Goal: Task Accomplishment & Management: Use online tool/utility

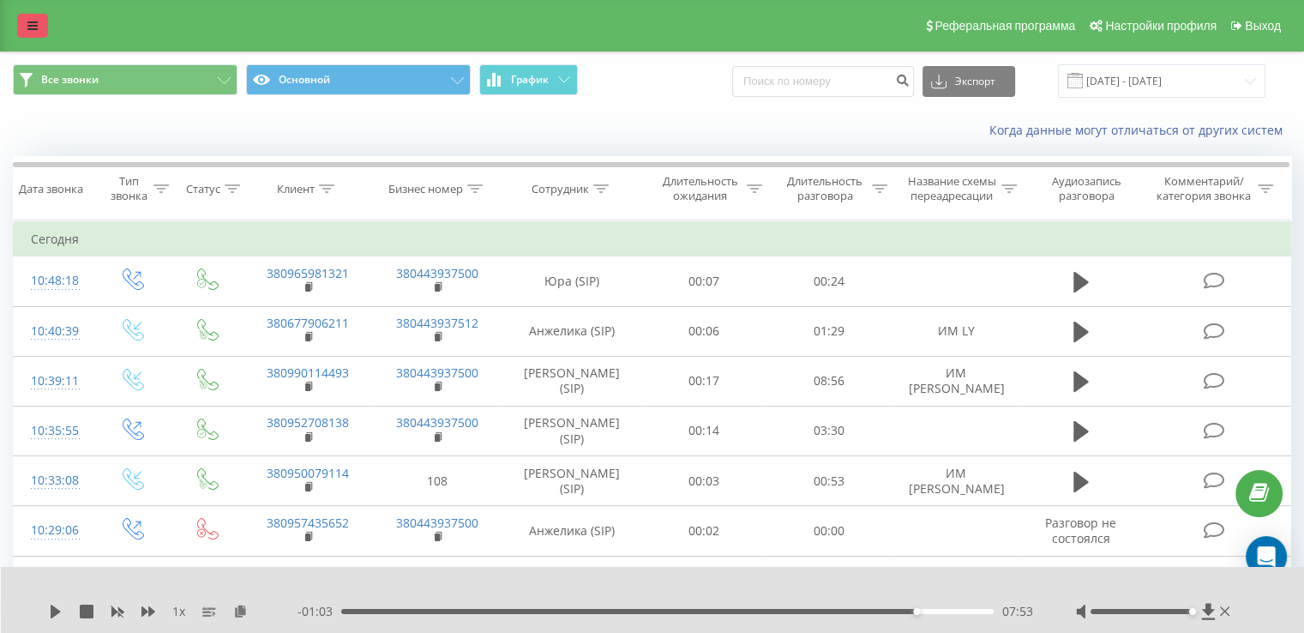
click at [34, 24] on icon at bounding box center [32, 26] width 10 height 12
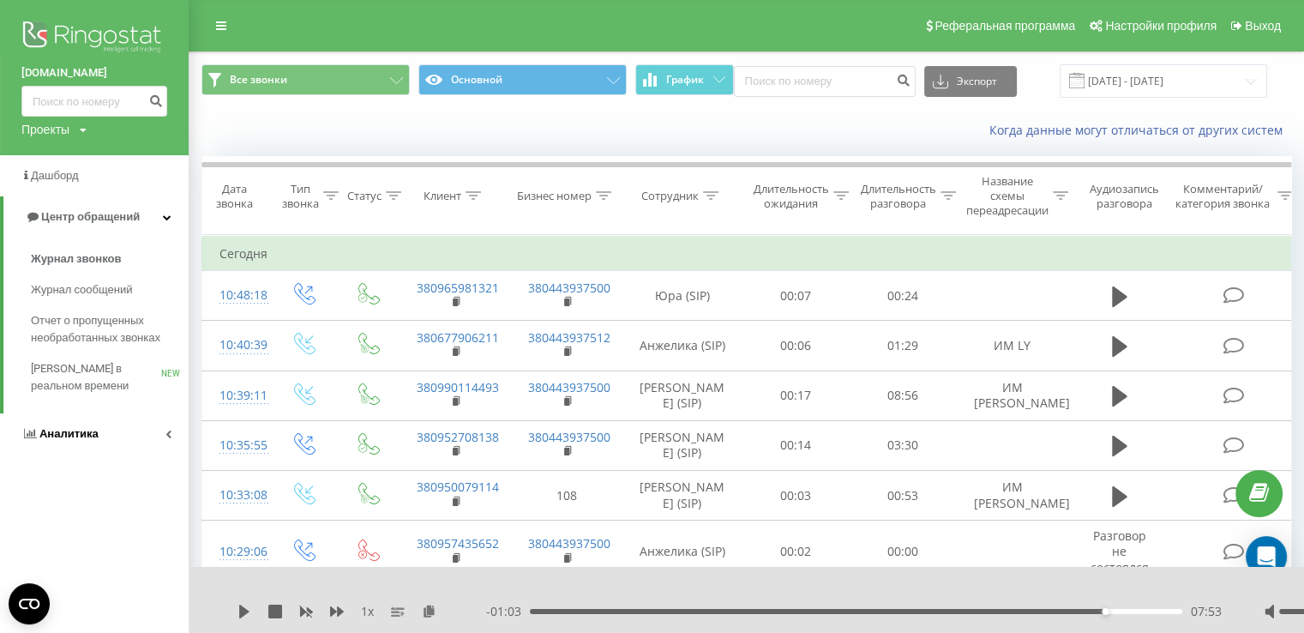
click at [87, 430] on span "Аналитика" at bounding box center [68, 433] width 59 height 13
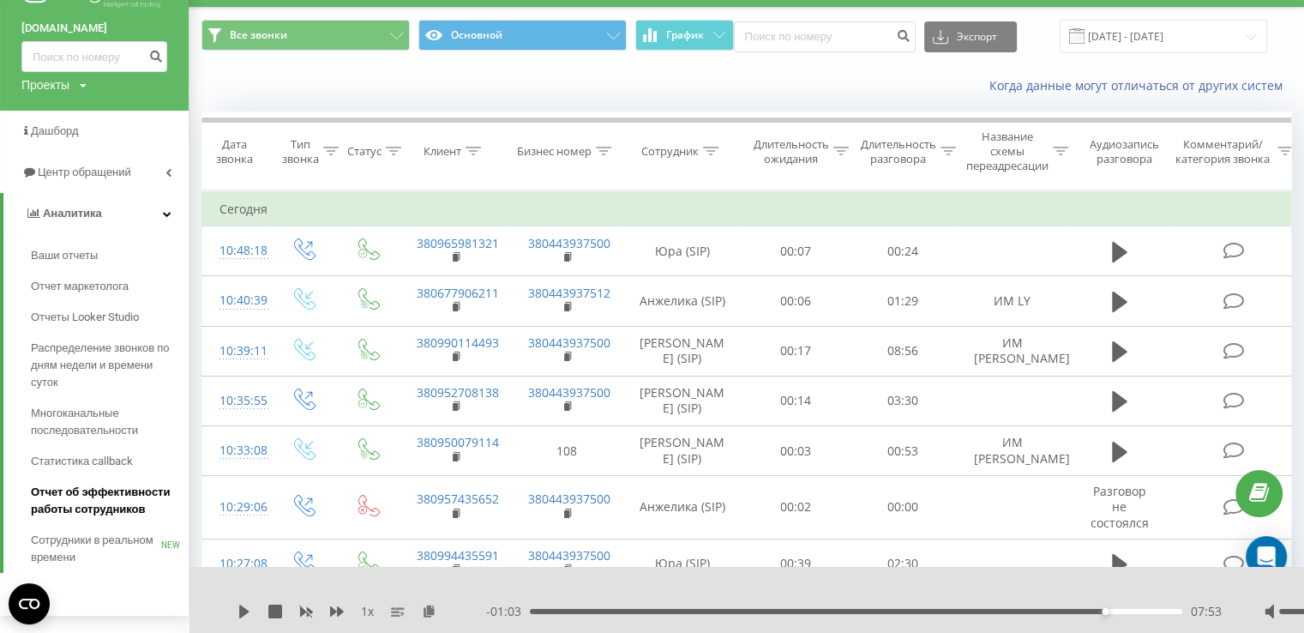
scroll to position [257, 0]
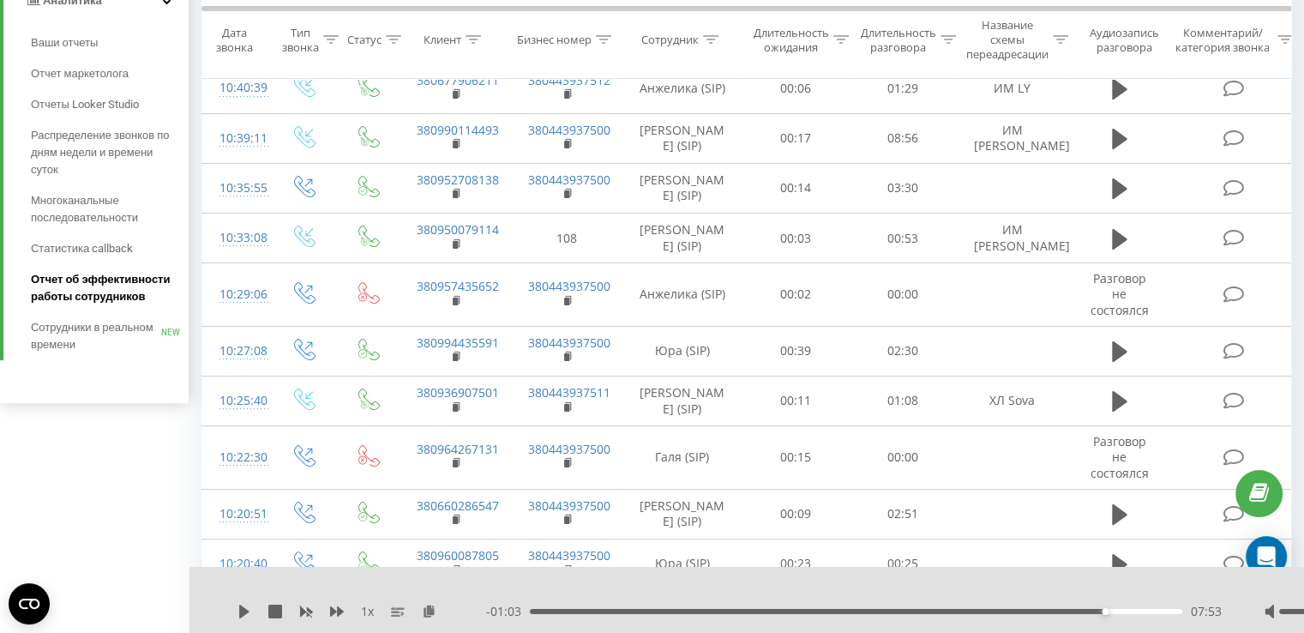
click at [100, 293] on span "Отчет об эффективности работы сотрудников" at bounding box center [105, 288] width 149 height 34
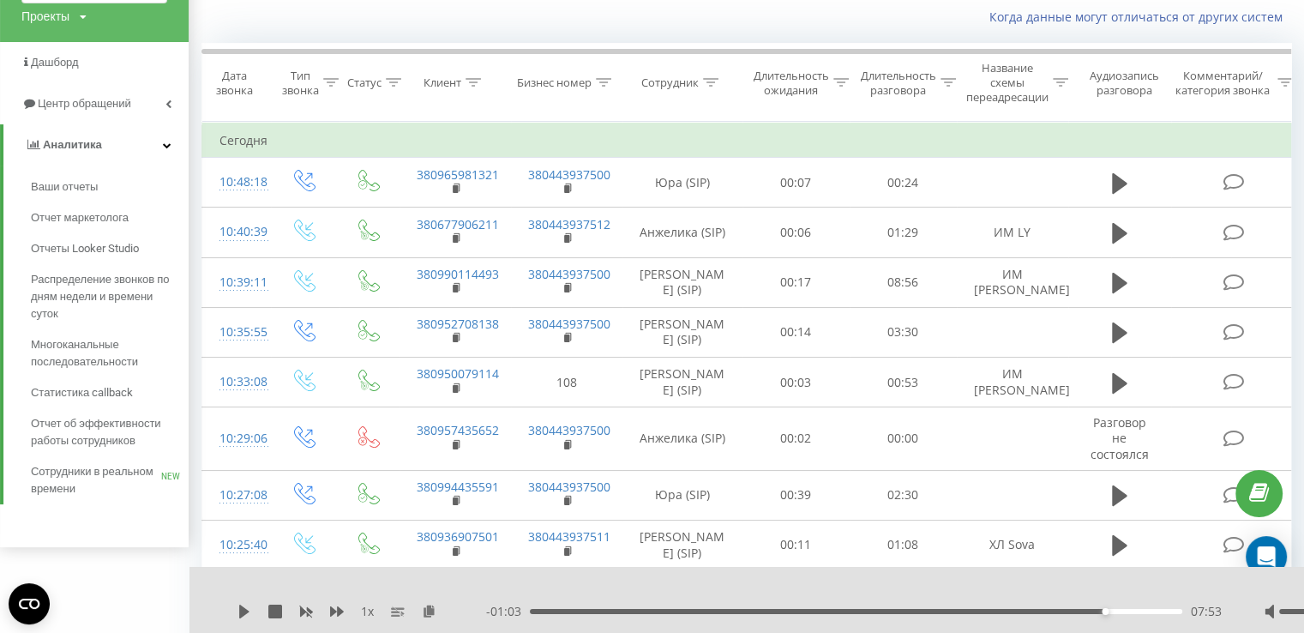
scroll to position [0, 0]
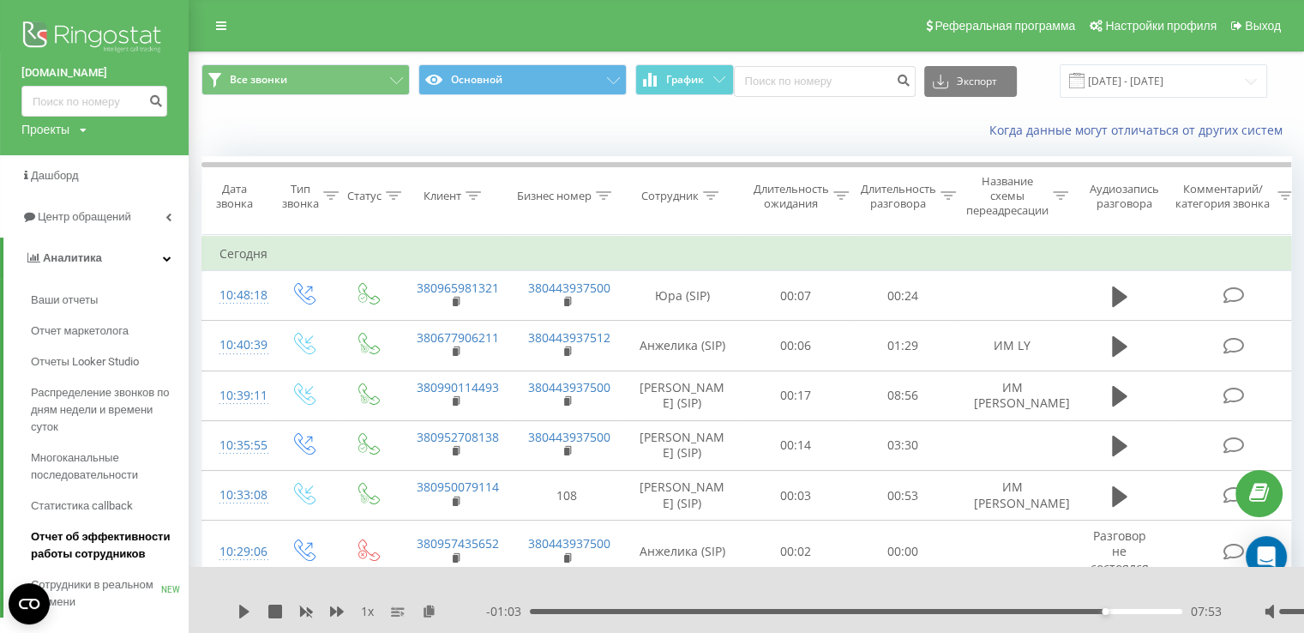
click at [105, 546] on span "Отчет об эффективности работы сотрудников" at bounding box center [105, 545] width 149 height 34
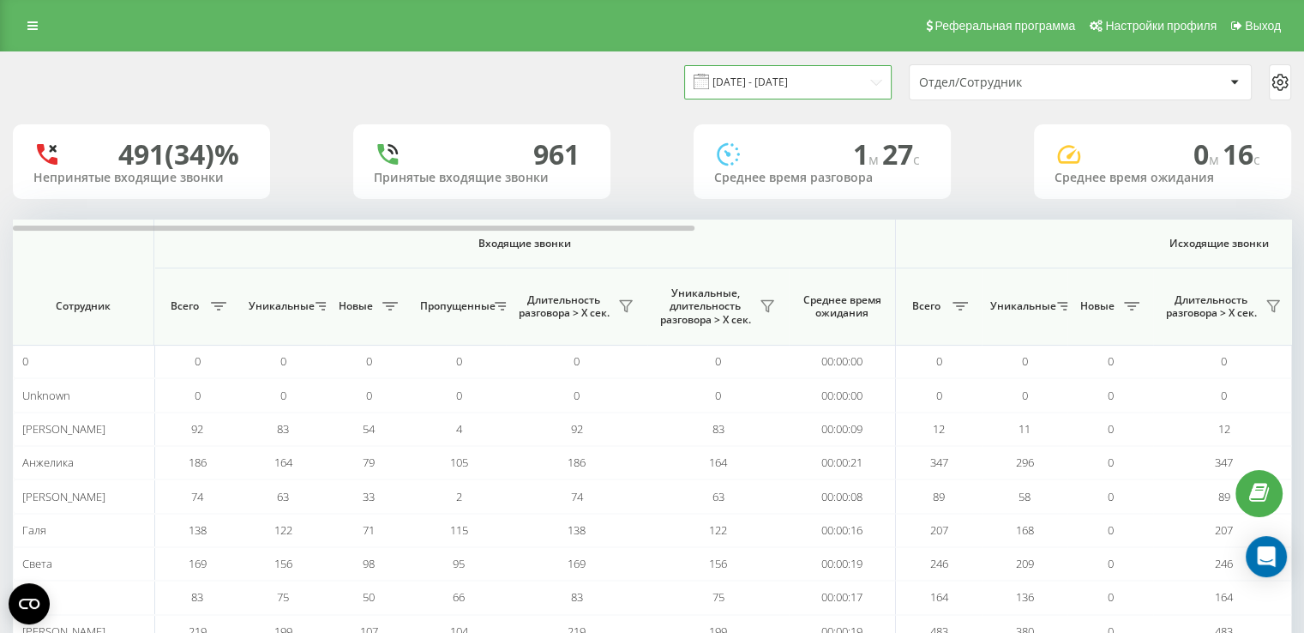
click at [854, 82] on input "[DATE] - [DATE]" at bounding box center [787, 81] width 207 height 33
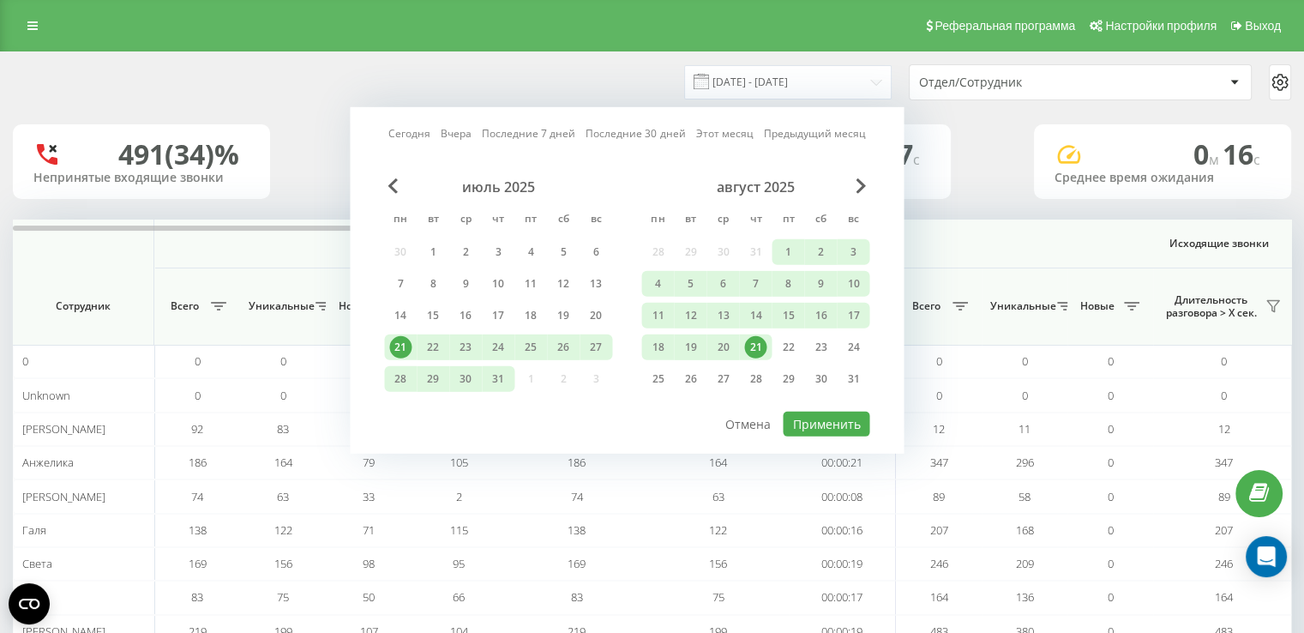
click at [760, 344] on div "21" at bounding box center [755, 347] width 22 height 22
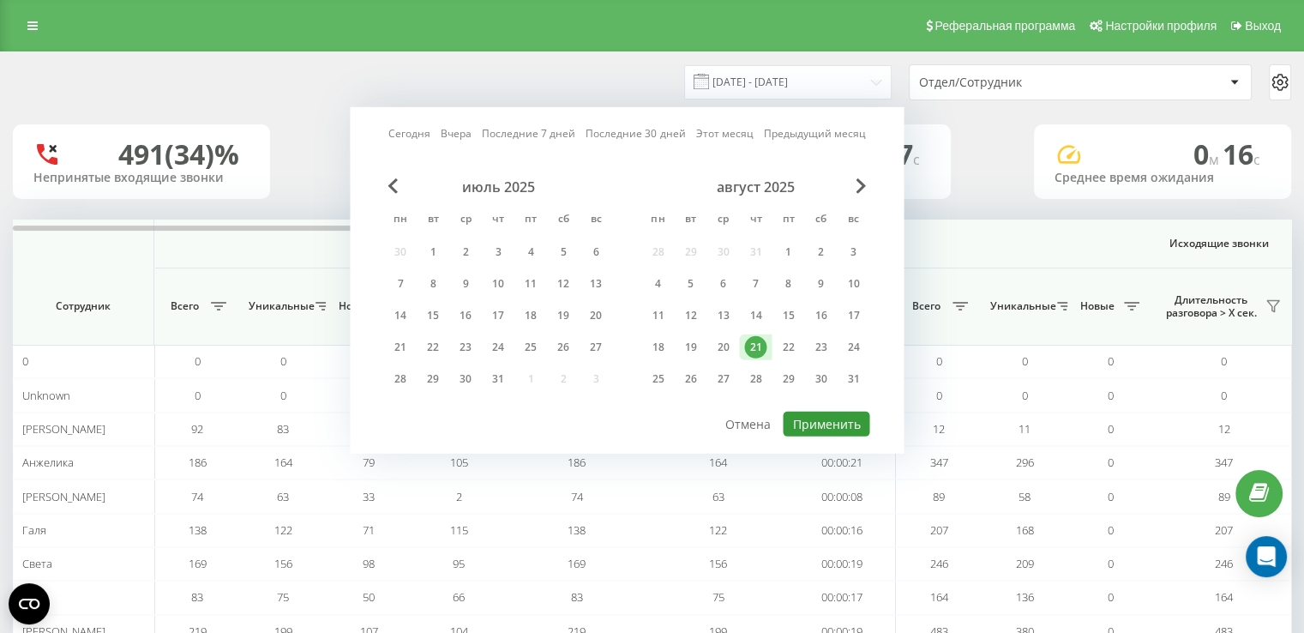
click at [822, 424] on button "Применить" at bounding box center [826, 424] width 87 height 25
type input "21.08.2025 - 21.08.2025"
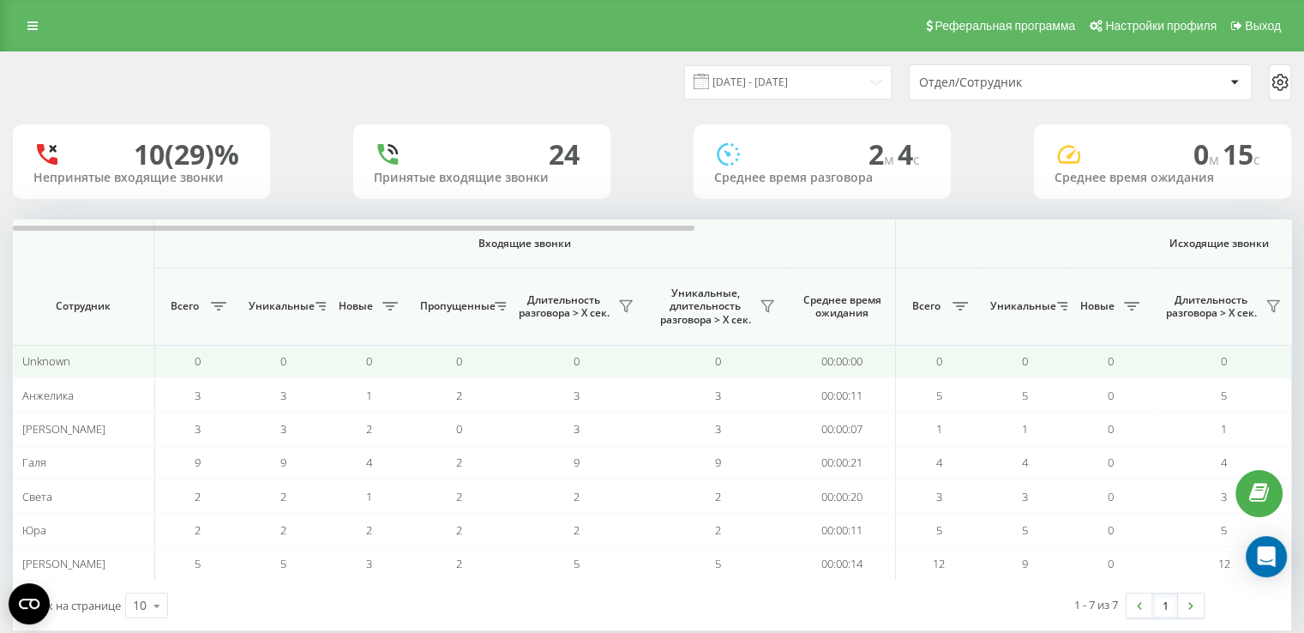
scroll to position [29, 0]
